Goal: Task Accomplishment & Management: Manage account settings

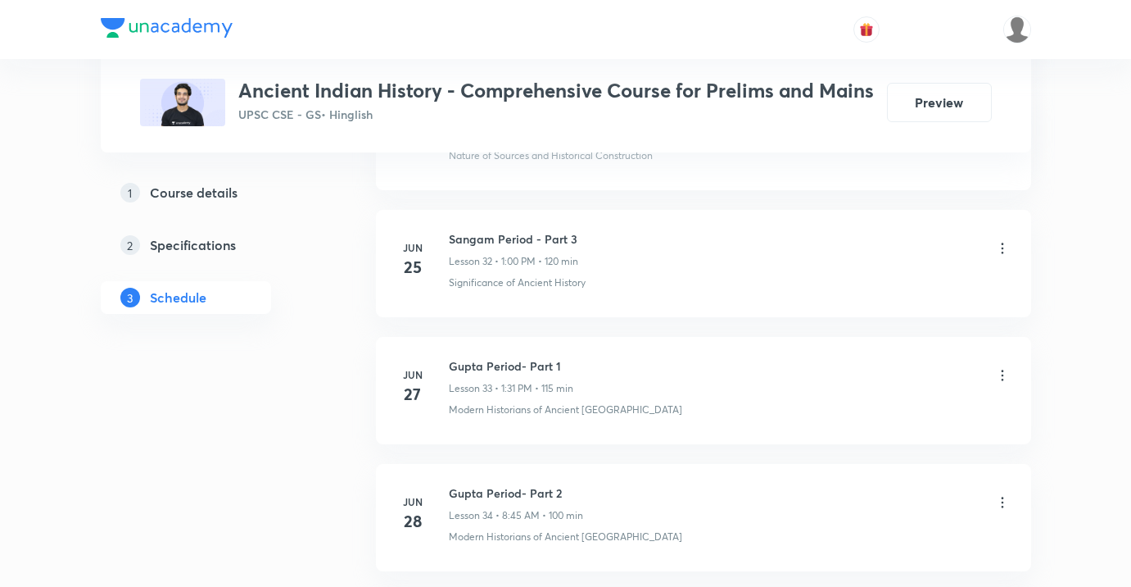
scroll to position [5168, 0]
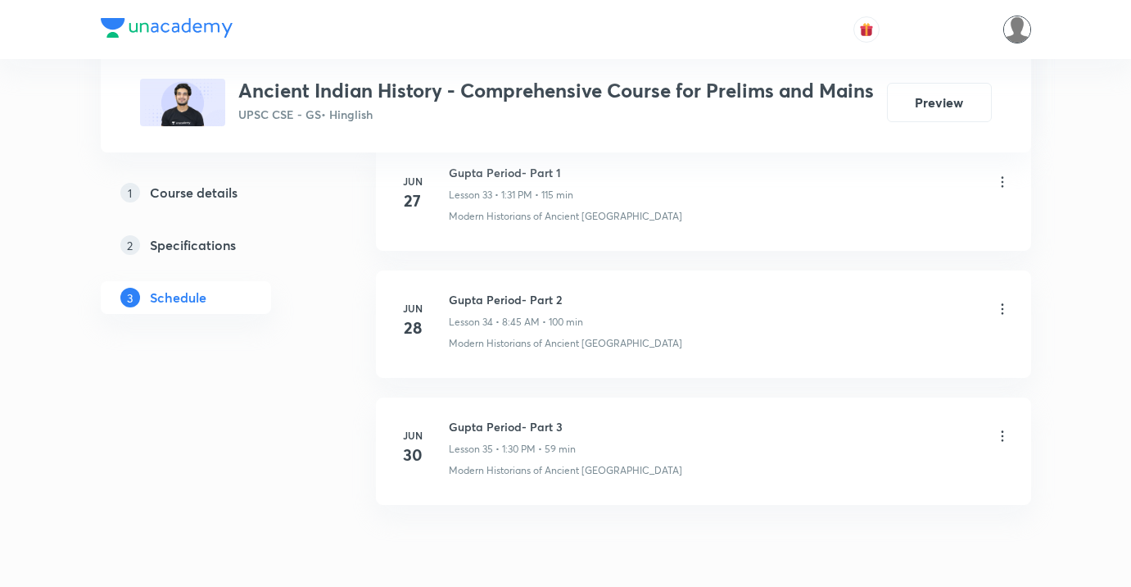
click at [1022, 29] on img at bounding box center [1018, 30] width 28 height 28
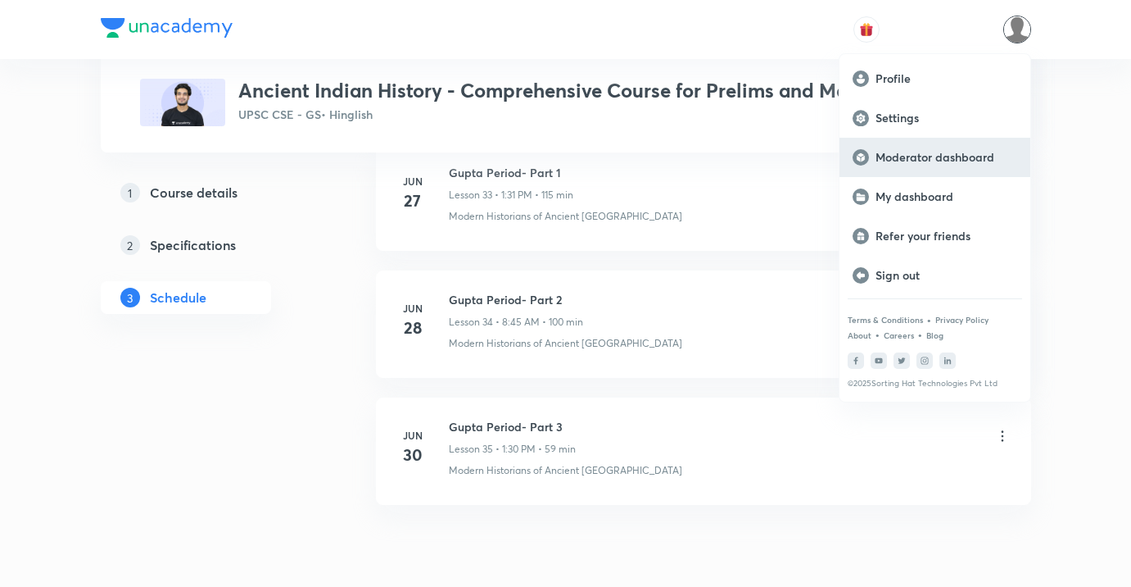
click at [921, 143] on div "Moderator dashboard" at bounding box center [935, 157] width 191 height 39
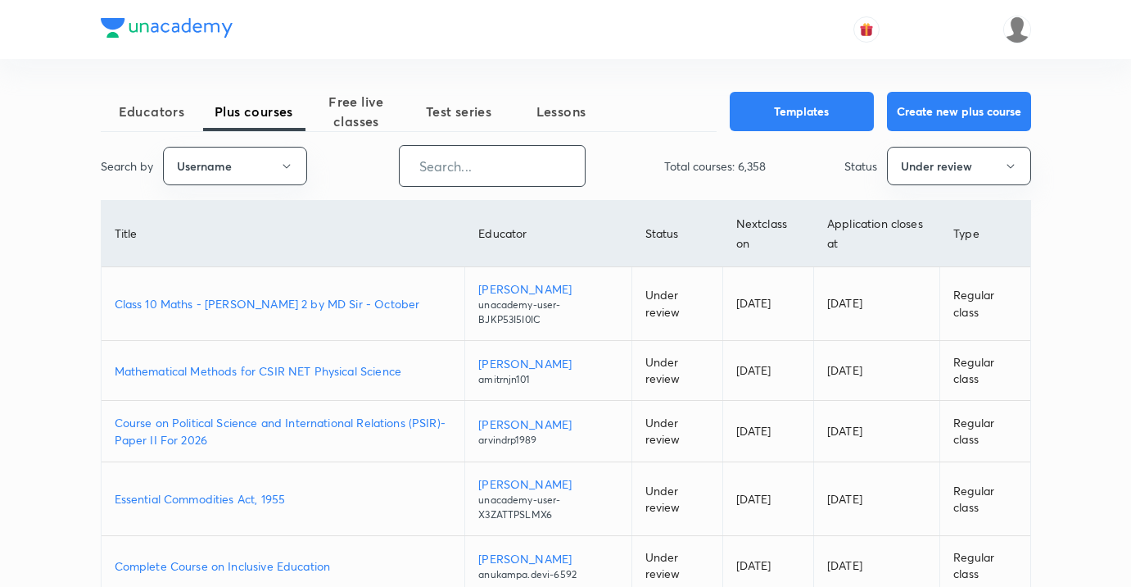
click at [519, 149] on input "text" at bounding box center [492, 166] width 185 height 42
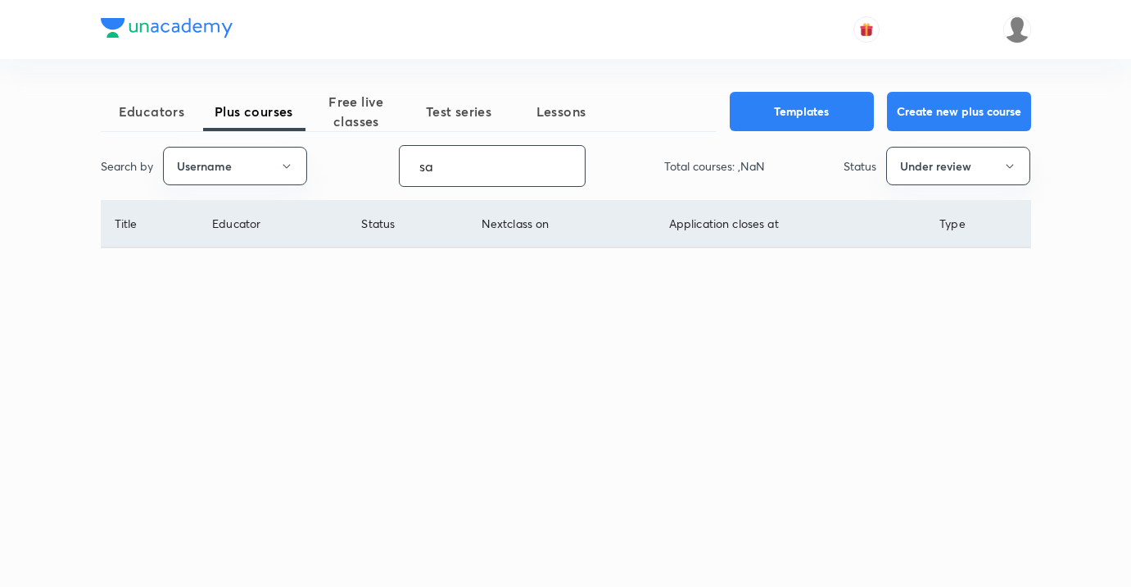
type input "s"
type input "anujhistory"
click at [907, 156] on button "Under review" at bounding box center [959, 166] width 144 height 39
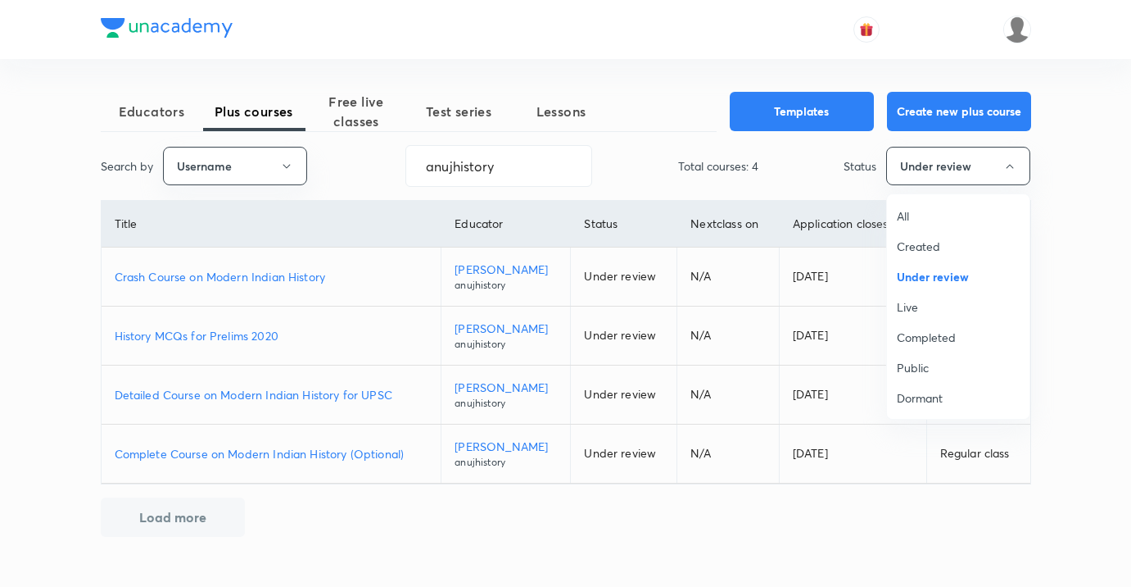
click at [903, 300] on span "Live" at bounding box center [958, 306] width 123 height 17
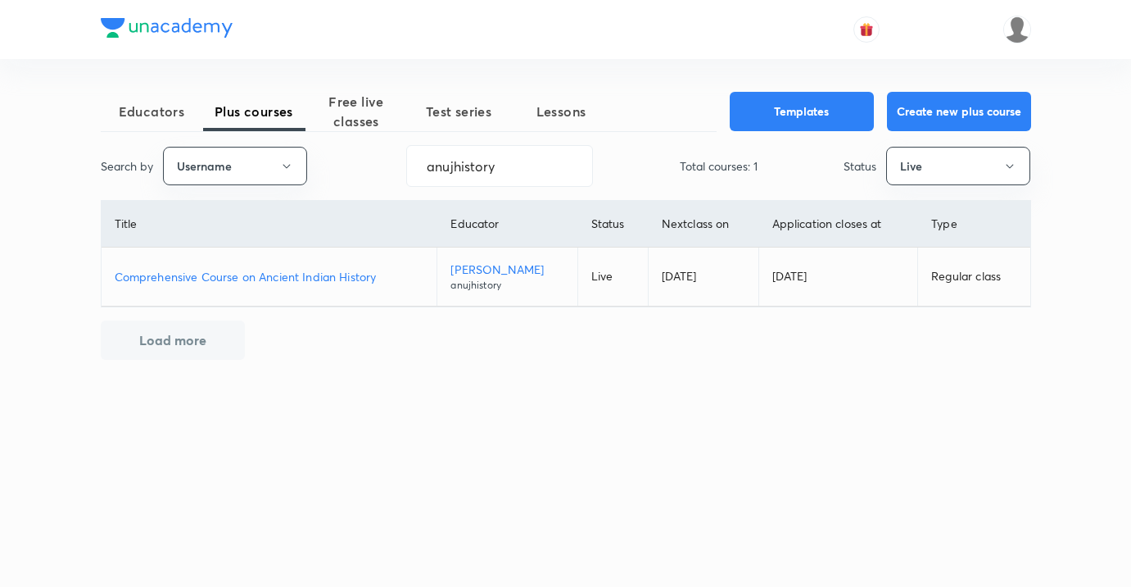
click at [324, 275] on p "Comprehensive Course on Ancient Indian History" at bounding box center [270, 276] width 310 height 17
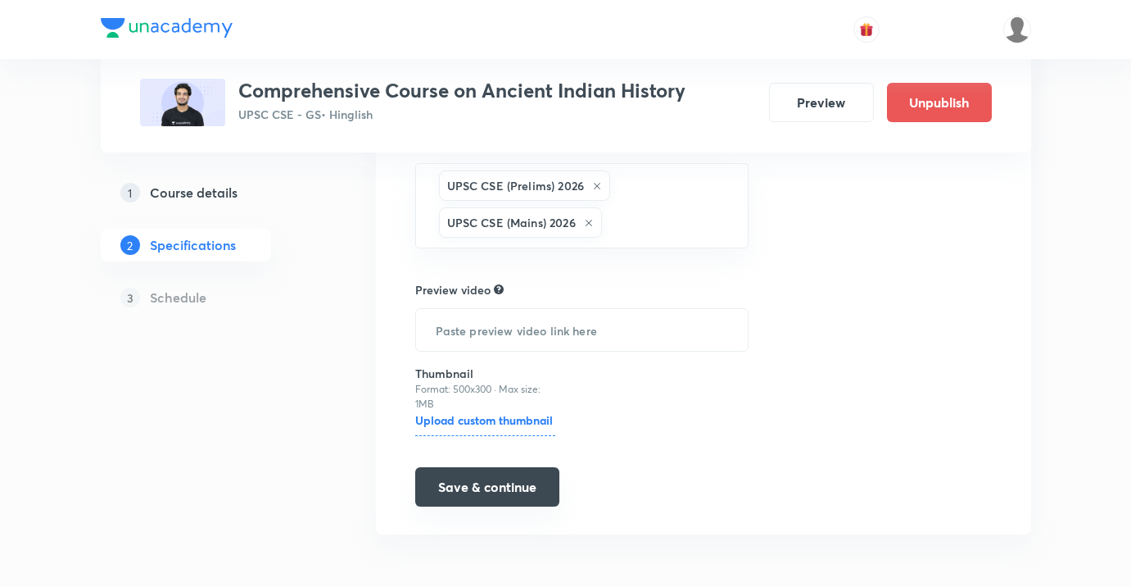
click at [482, 495] on button "Save & continue" at bounding box center [487, 486] width 144 height 39
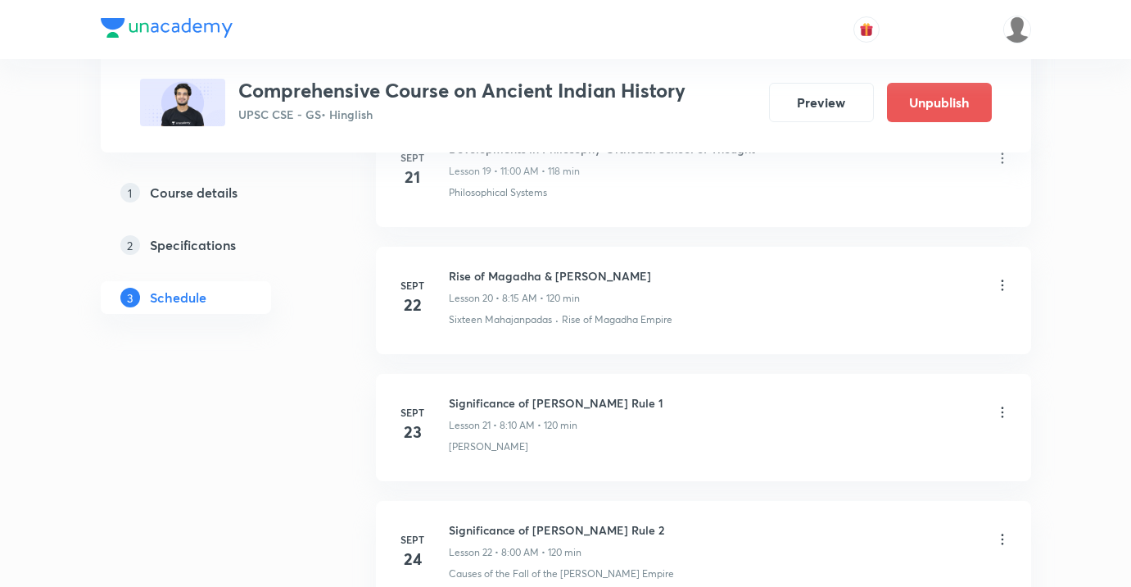
scroll to position [3982, 0]
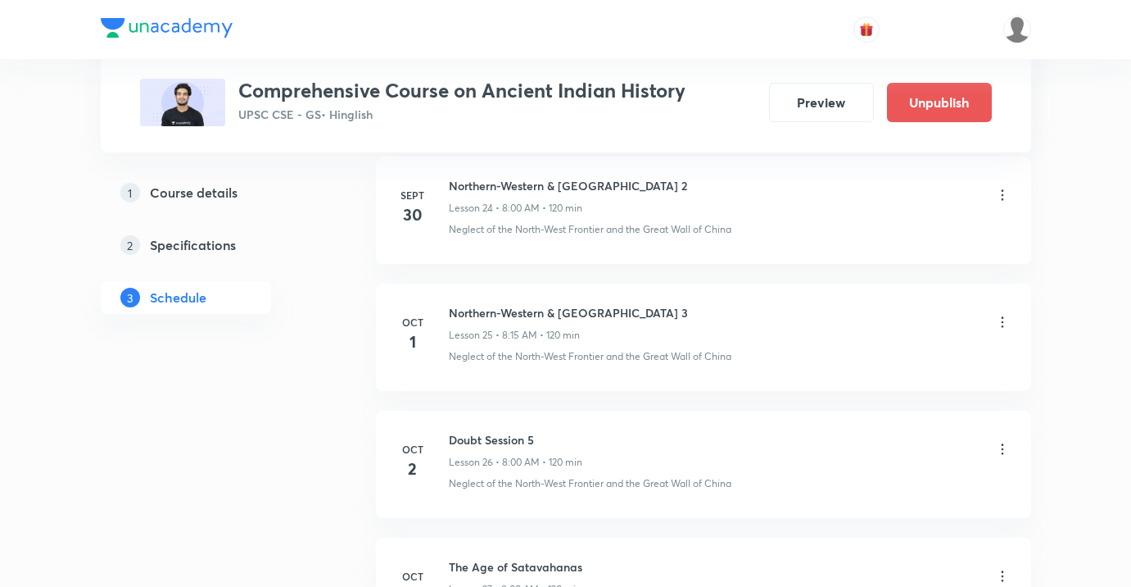
click at [1001, 452] on icon at bounding box center [1003, 449] width 16 height 16
click at [880, 478] on li "Edit" at bounding box center [920, 491] width 179 height 30
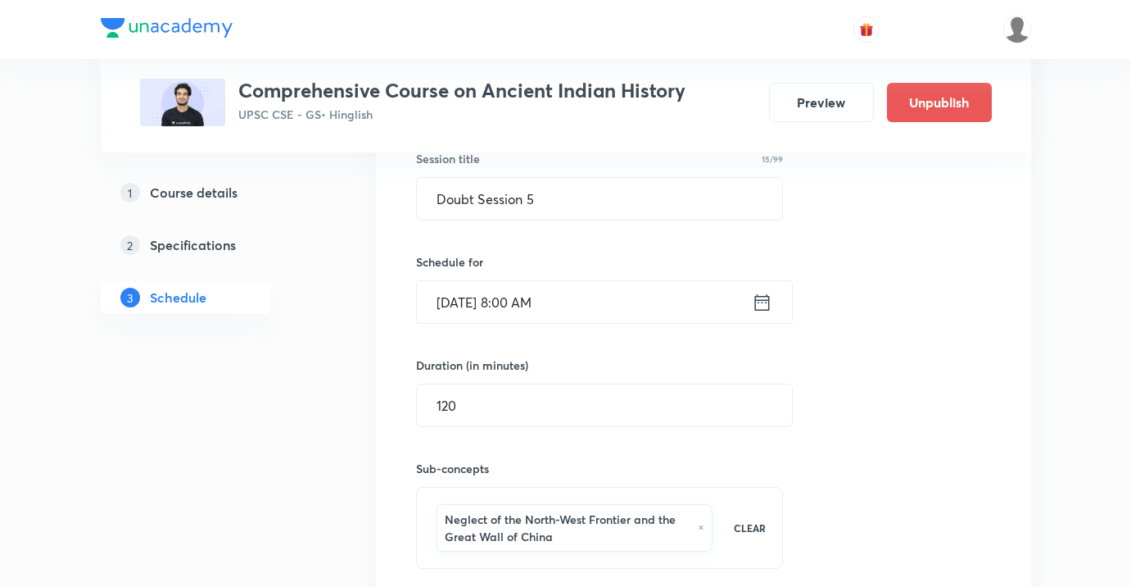
scroll to position [3729, 0]
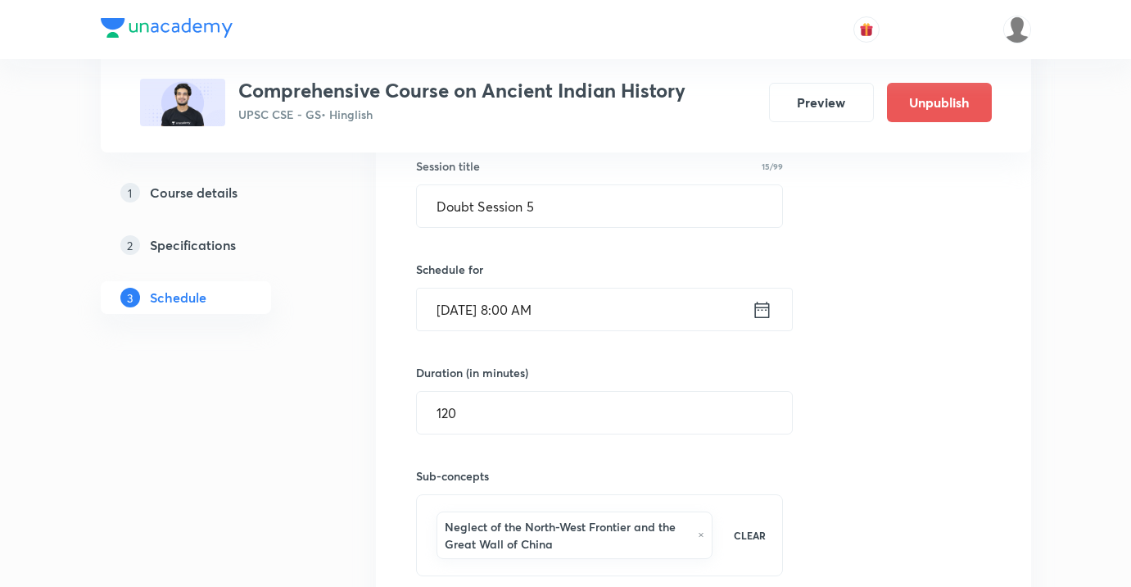
click at [610, 295] on input "[DATE] 8:00 AM" at bounding box center [584, 309] width 335 height 42
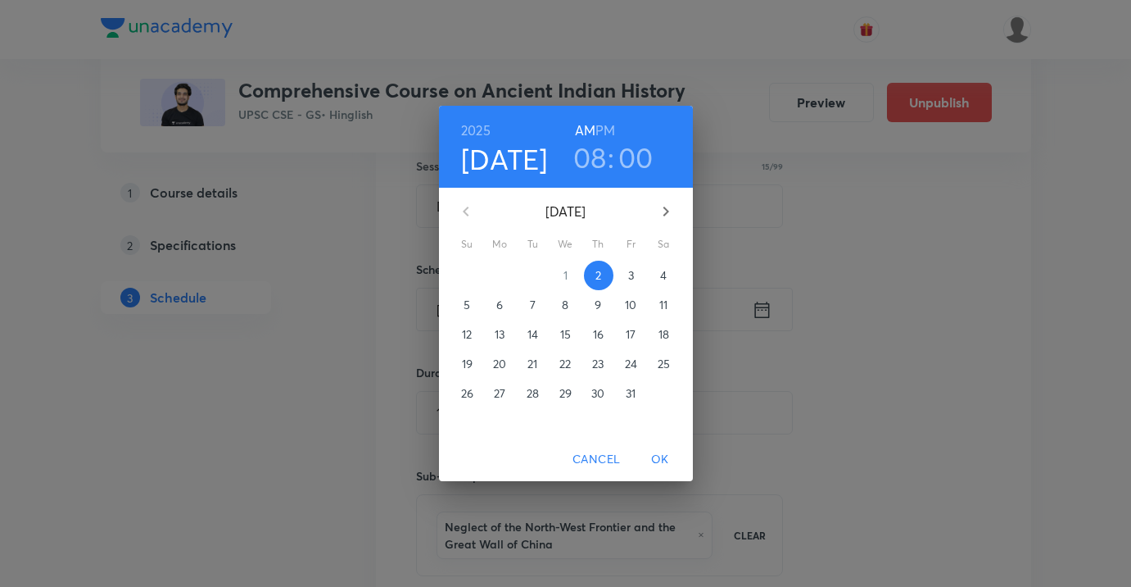
click at [587, 166] on h3 "08" at bounding box center [591, 157] width 34 height 34
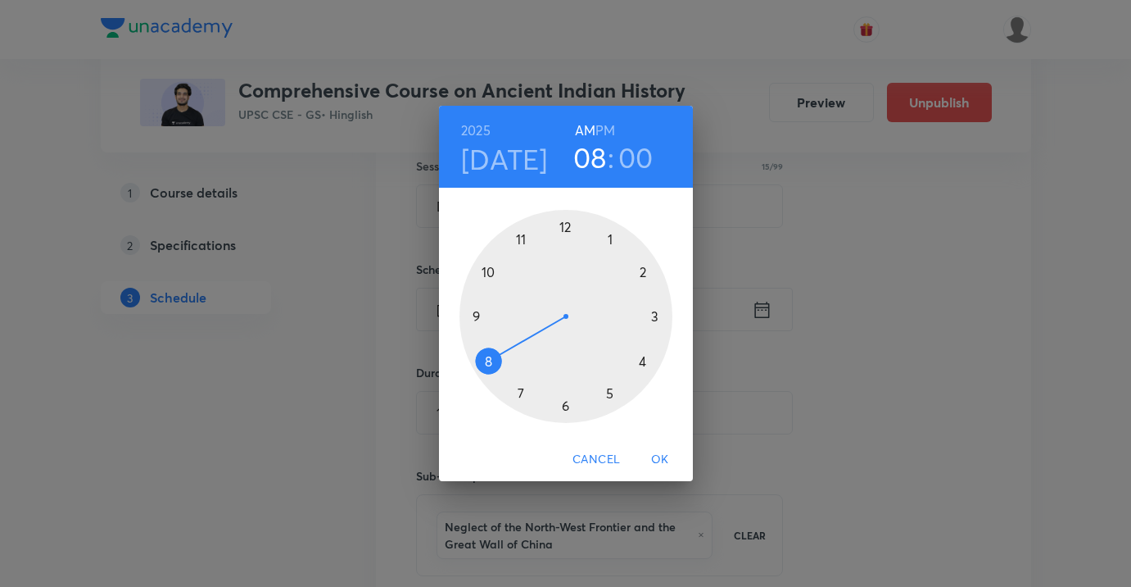
click at [487, 261] on div at bounding box center [566, 316] width 213 height 213
click at [655, 450] on span "OK" at bounding box center [660, 459] width 39 height 20
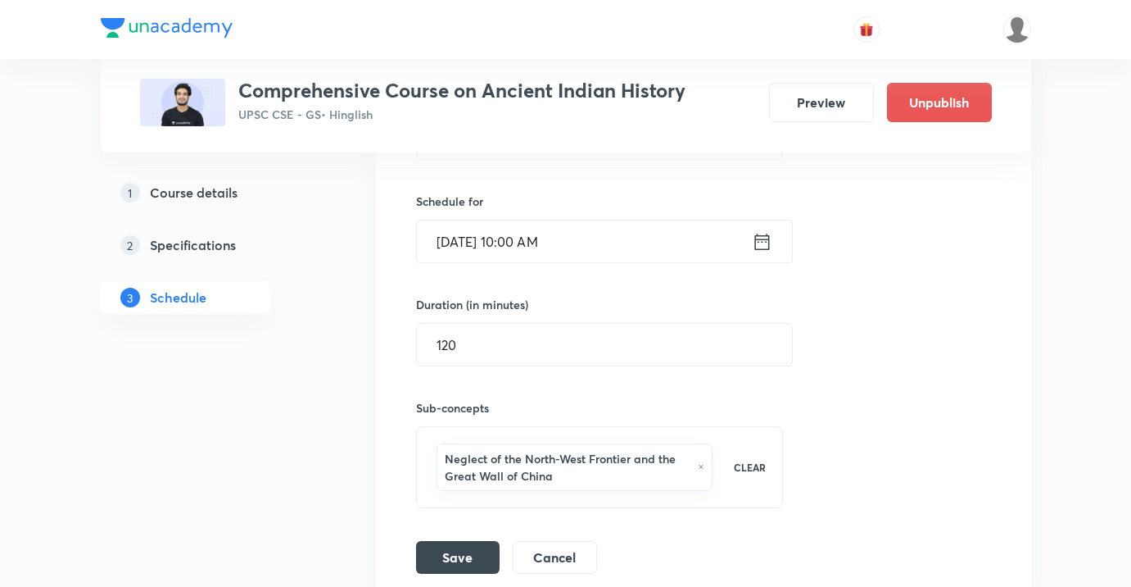
scroll to position [3839, 0]
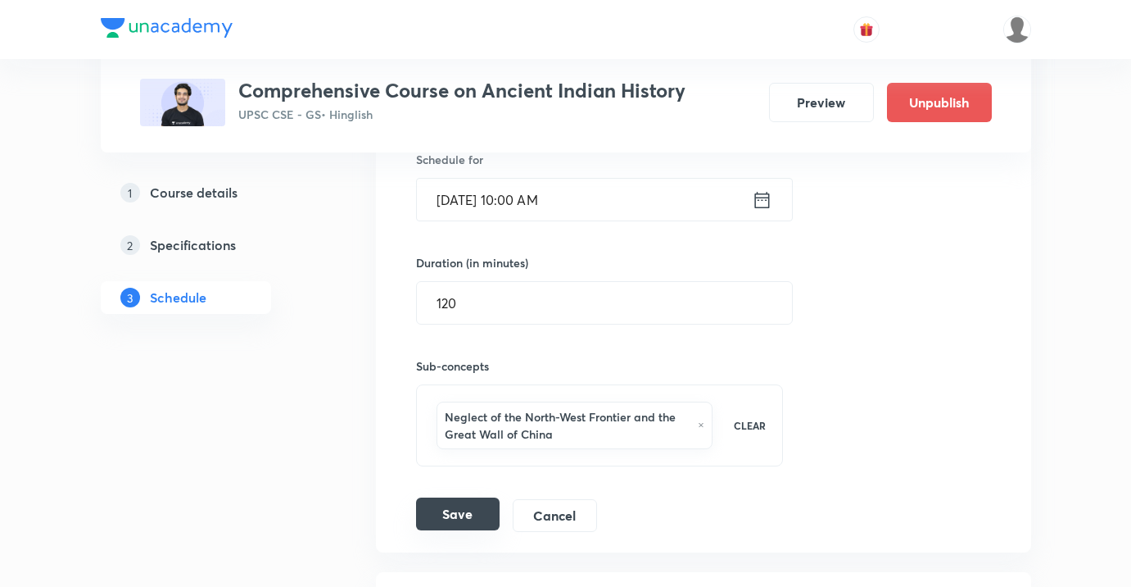
click at [456, 522] on button "Save" at bounding box center [458, 513] width 84 height 33
